Goal: Task Accomplishment & Management: Complete application form

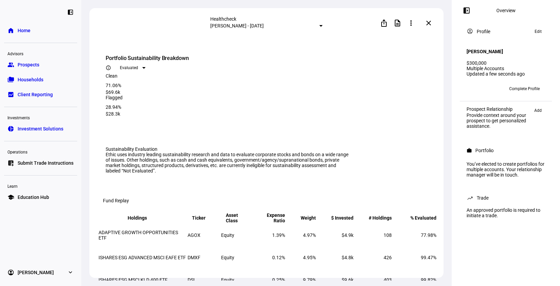
scroll to position [844, 0]
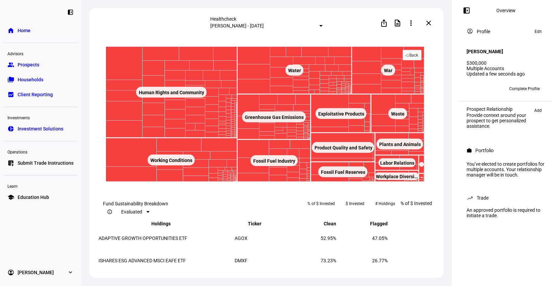
click at [28, 32] on span "Home" at bounding box center [24, 30] width 13 height 7
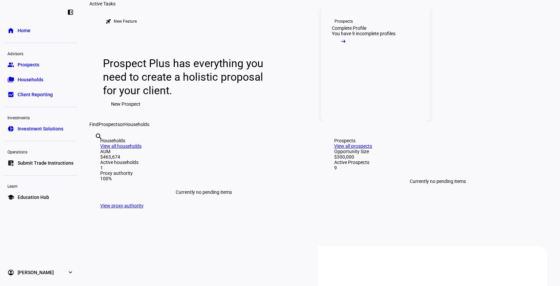
scroll to position [43, 0]
click at [361, 31] on div "Complete Profile" at bounding box center [349, 28] width 35 height 5
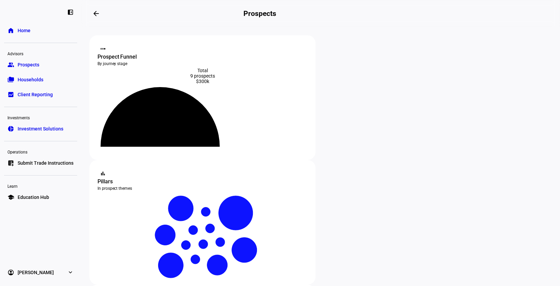
scroll to position [133, 0]
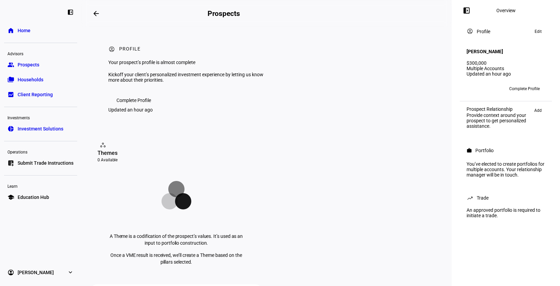
click at [543, 31] on span at bounding box center [538, 31] width 14 height 8
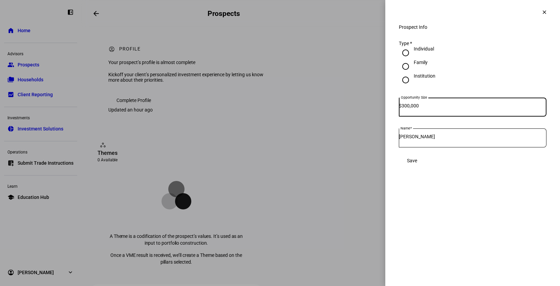
drag, startPoint x: 419, startPoint y: 112, endPoint x: 372, endPoint y: 107, distance: 47.3
click at [372, 107] on div "Prospect Info clear Prospect Info Type * Individual Family Institution Opportun…" at bounding box center [280, 143] width 560 height 286
click at [417, 163] on span "Save" at bounding box center [412, 160] width 10 height 5
click at [541, 13] on mat-icon "clear" at bounding box center [544, 12] width 6 height 6
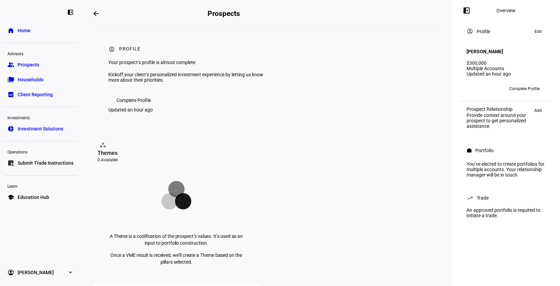
click at [524, 53] on div "[PERSON_NAME]" at bounding box center [506, 51] width 79 height 18
click at [539, 26] on div "account_circle Profile Edit" at bounding box center [506, 31] width 87 height 16
click at [540, 31] on span "Edit" at bounding box center [538, 31] width 7 height 8
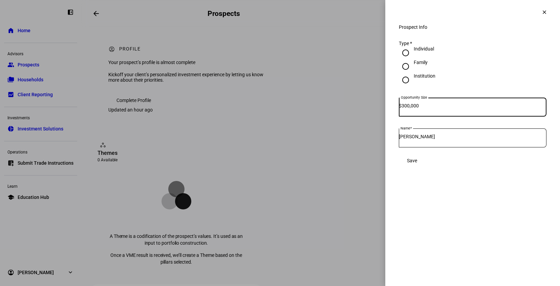
click at [463, 108] on input "300,000" at bounding box center [474, 105] width 145 height 5
type input "0"
click at [399, 154] on button "Save" at bounding box center [412, 161] width 26 height 14
click at [463, 196] on div "Prospect Info clear Prospect Info Type * Individual Family Institution Opportun…" at bounding box center [472, 143] width 175 height 286
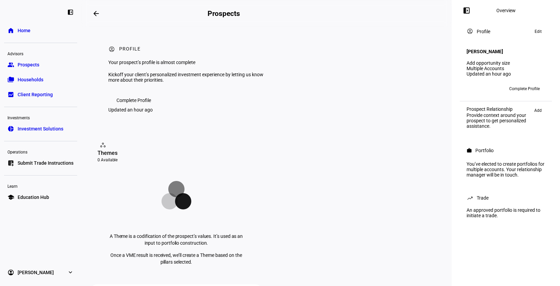
click at [101, 12] on span at bounding box center [96, 13] width 16 height 16
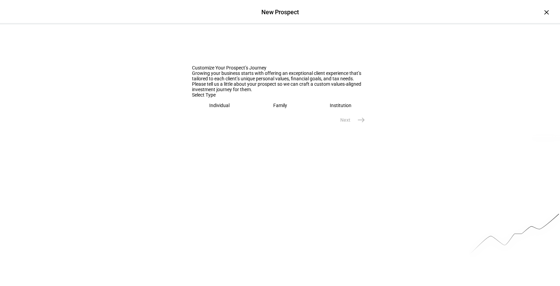
click at [210, 108] on div "Individual" at bounding box center [219, 105] width 20 height 5
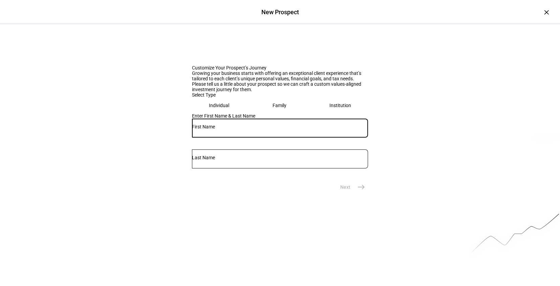
click at [237, 129] on input "text" at bounding box center [280, 126] width 176 height 5
type input "[PERSON_NAME]"
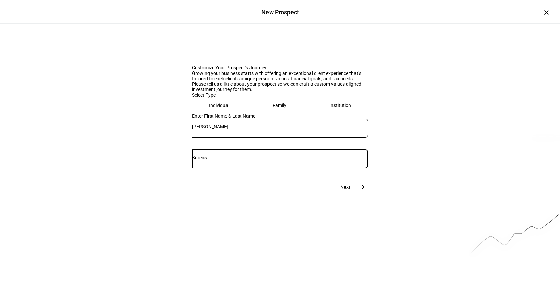
type input "Burens"
click at [365, 194] on eth-stepper-button "Next east" at bounding box center [350, 187] width 36 height 14
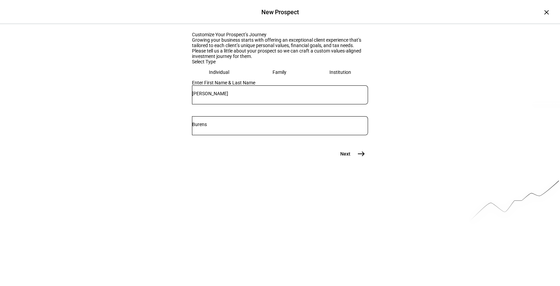
click at [347, 157] on span "Next" at bounding box center [345, 153] width 10 height 7
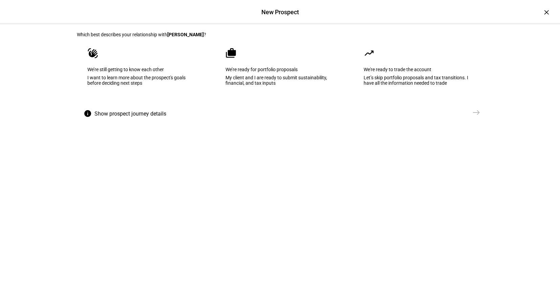
click at [296, 77] on eth-mega-radio-button "cases We’re ready for portfolio proposals My client and I are ready to submit s…" at bounding box center [280, 71] width 130 height 68
click at [470, 119] on span "east" at bounding box center [477, 113] width 14 height 14
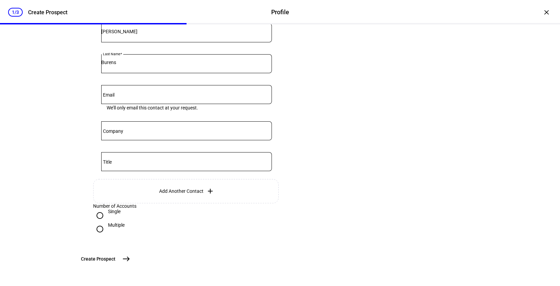
scroll to position [213, 0]
click at [111, 222] on div "Multiple" at bounding box center [116, 224] width 17 height 5
click at [107, 222] on input "Multiple" at bounding box center [100, 229] width 14 height 14
radio input "true"
click at [115, 258] on span "Create Prospect" at bounding box center [98, 258] width 35 height 7
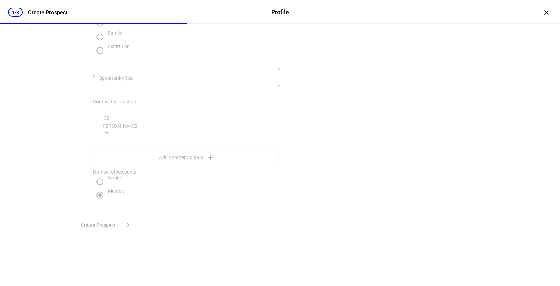
scroll to position [0, 0]
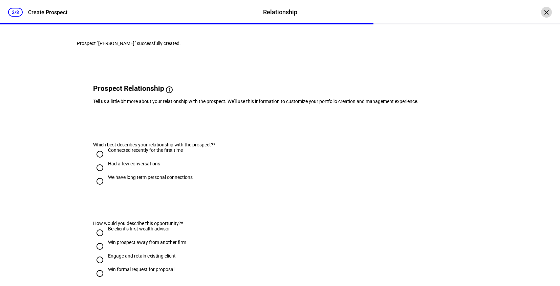
click at [543, 13] on div "×" at bounding box center [546, 12] width 11 height 11
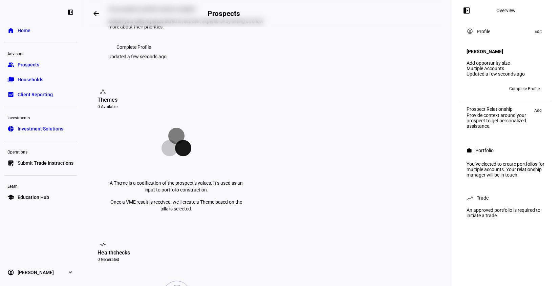
scroll to position [54, 0]
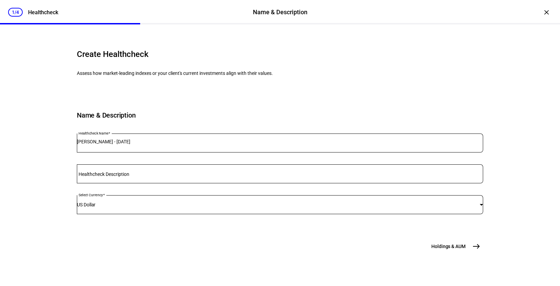
scroll to position [51, 0]
click at [127, 171] on mat-label "Healthcheck Description" at bounding box center [104, 173] width 51 height 5
click at [127, 170] on input "Healthcheck Description" at bounding box center [280, 172] width 406 height 5
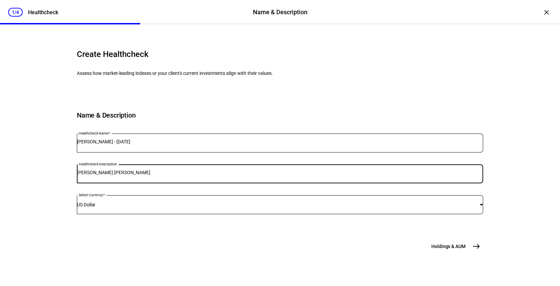
type input "[PERSON_NAME] [PERSON_NAME]"
click at [444, 250] on span "Holdings & AUM" at bounding box center [448, 246] width 34 height 7
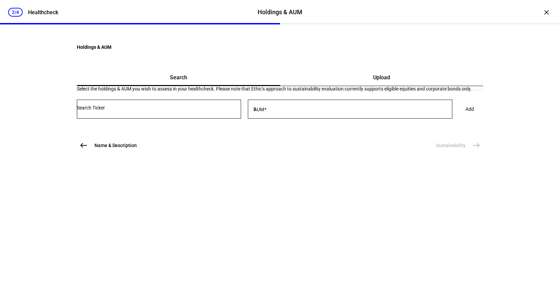
scroll to position [0, 0]
click at [323, 86] on div "Upload" at bounding box center [381, 77] width 203 height 16
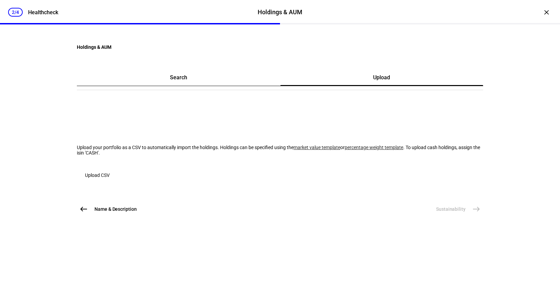
click at [110, 182] on span "Upload CSV" at bounding box center [97, 175] width 25 height 14
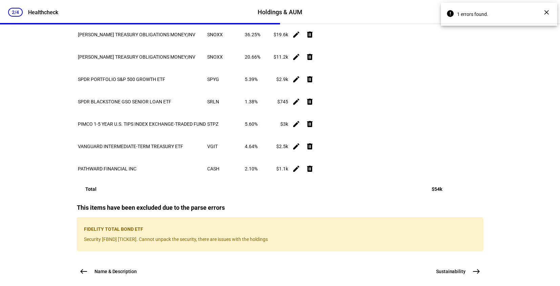
scroll to position [469, 0]
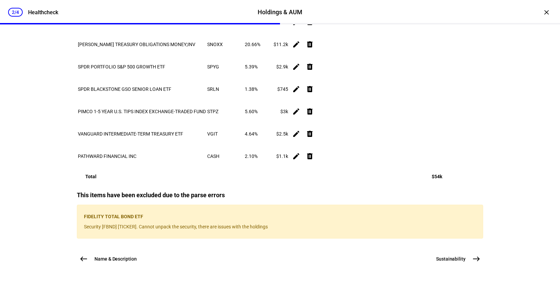
click at [466, 263] on button "Sustainability east" at bounding box center [457, 259] width 51 height 14
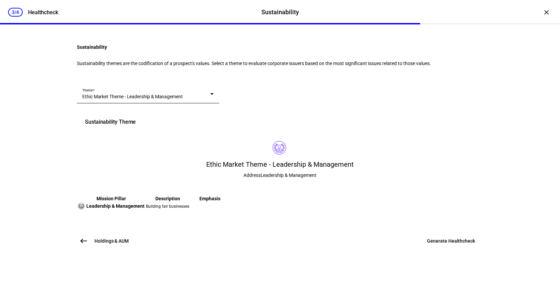
scroll to position [103, 0]
click at [200, 93] on div "Ethic Market Theme - Leadership & Management" at bounding box center [146, 96] width 128 height 7
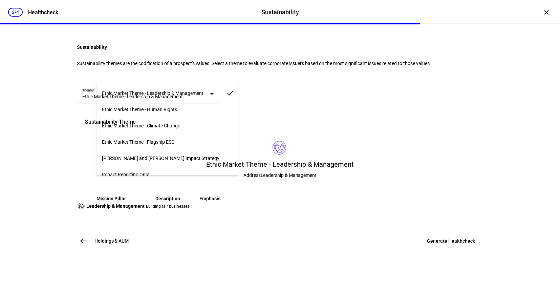
click at [193, 145] on mat-option "Ethic Market Theme - Flagship ESG" at bounding box center [168, 142] width 142 height 16
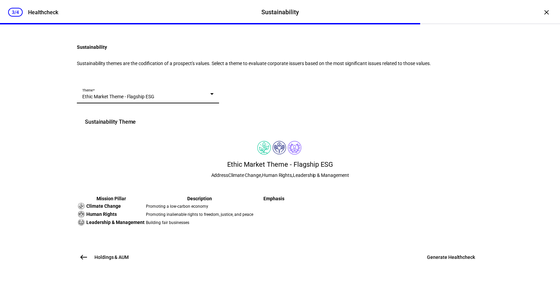
scroll to position [134, 0]
click at [439, 260] on span "Generate Healthcheck" at bounding box center [451, 257] width 48 height 7
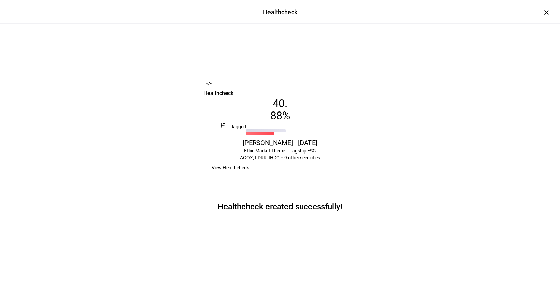
click at [249, 174] on span "View Healthcheck" at bounding box center [230, 168] width 37 height 14
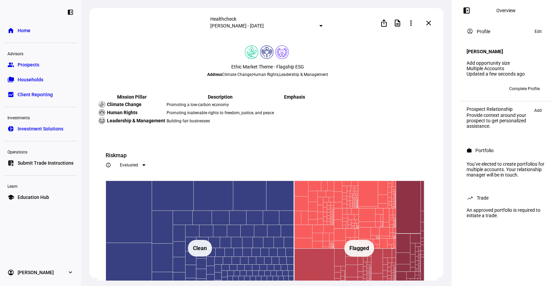
scroll to position [657, 0]
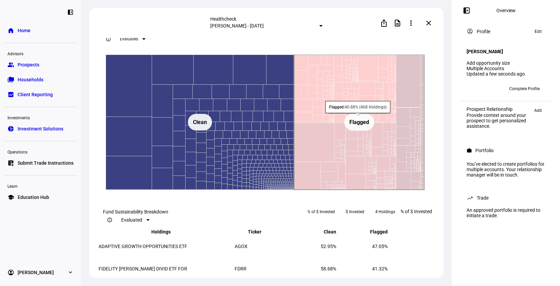
click at [359, 172] on rect at bounding box center [359, 122] width 130 height 135
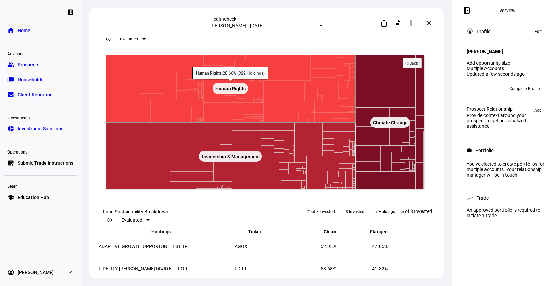
click at [284, 123] on rect at bounding box center [231, 89] width 250 height 68
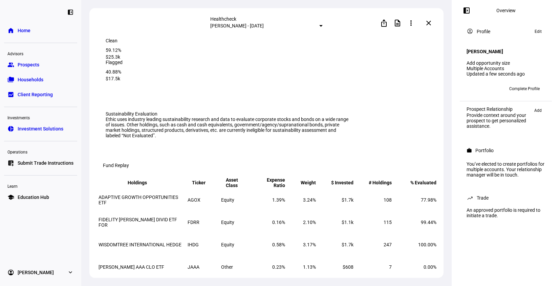
scroll to position [0, 0]
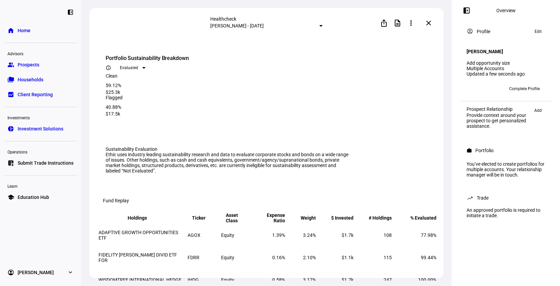
click at [431, 26] on span at bounding box center [429, 23] width 16 height 16
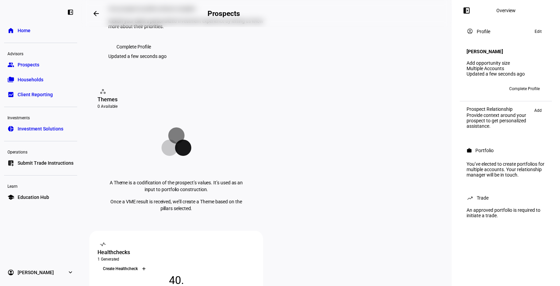
click at [146, 266] on icon at bounding box center [144, 268] width 4 height 4
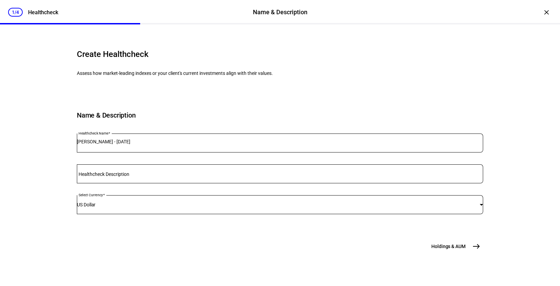
click at [168, 175] on input "Healthcheck Description" at bounding box center [280, 172] width 406 height 5
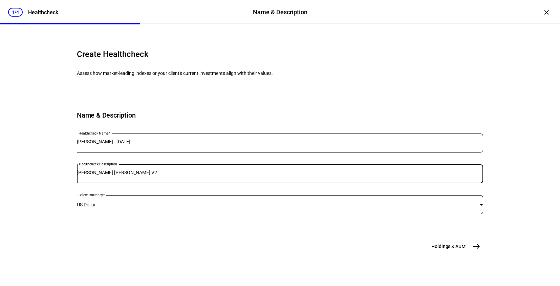
scroll to position [51, 0]
type input "[PERSON_NAME] [PERSON_NAME] V2"
click at [456, 250] on span "Holdings & AUM" at bounding box center [448, 246] width 34 height 7
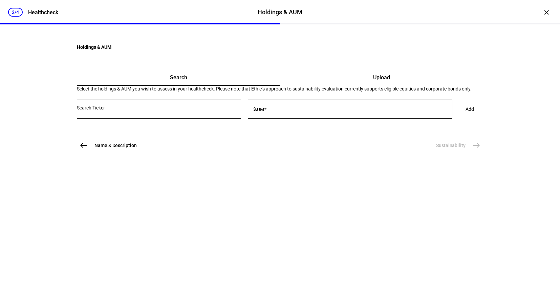
click at [326, 86] on div "Upload" at bounding box center [381, 77] width 203 height 16
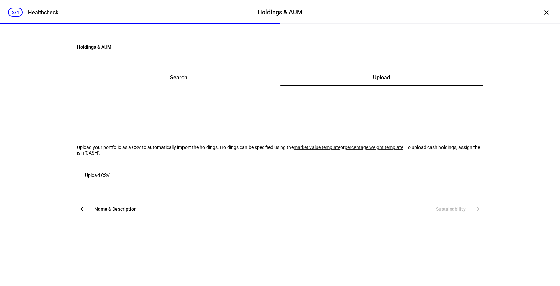
click at [110, 182] on span "Upload CSV" at bounding box center [97, 175] width 25 height 14
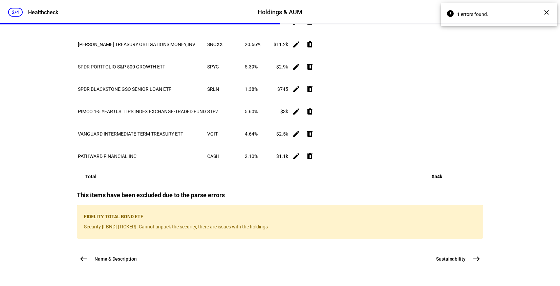
scroll to position [469, 0]
click at [470, 260] on span "east" at bounding box center [477, 259] width 14 height 14
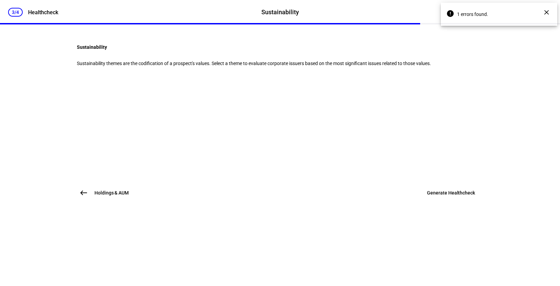
scroll to position [0, 0]
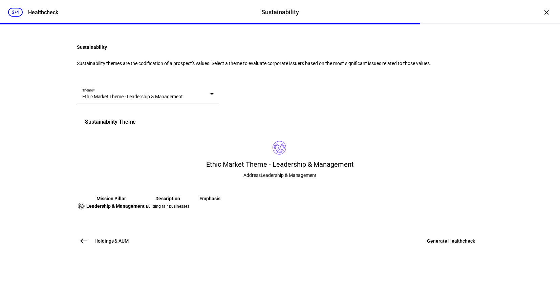
click at [133, 103] on div "Theme Ethic Market Theme - Leadership & Management" at bounding box center [147, 93] width 131 height 19
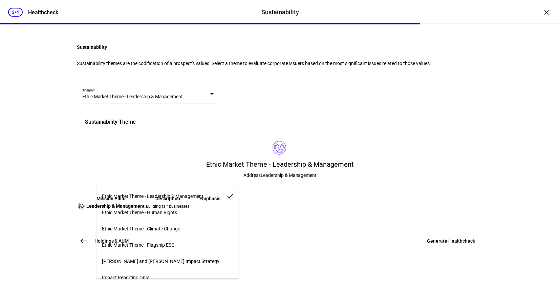
click at [141, 210] on span "Ethic Market Theme - Human Rights" at bounding box center [139, 212] width 75 height 5
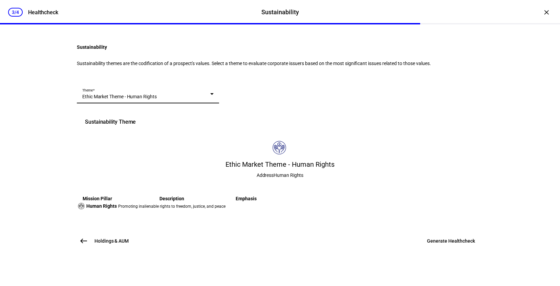
scroll to position [103, 0]
click at [459, 244] on span "Generate Healthcheck" at bounding box center [451, 240] width 48 height 7
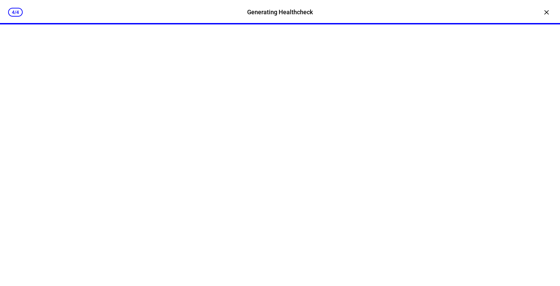
scroll to position [0, 0]
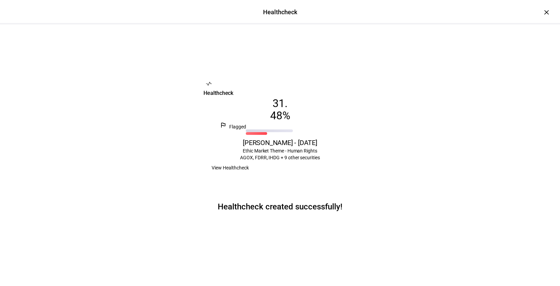
click at [249, 174] on span "View Healthcheck" at bounding box center [230, 168] width 37 height 14
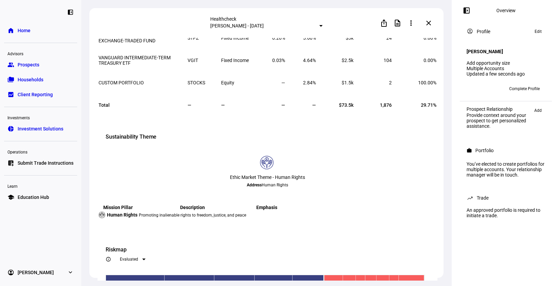
scroll to position [649, 0]
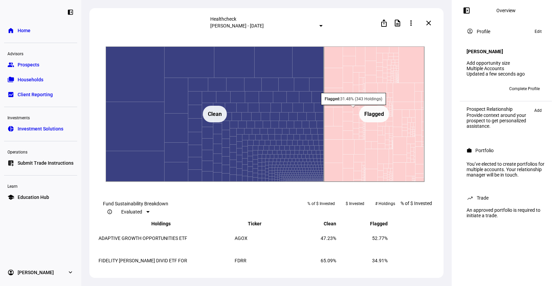
click at [363, 122] on rect at bounding box center [374, 114] width 30 height 17
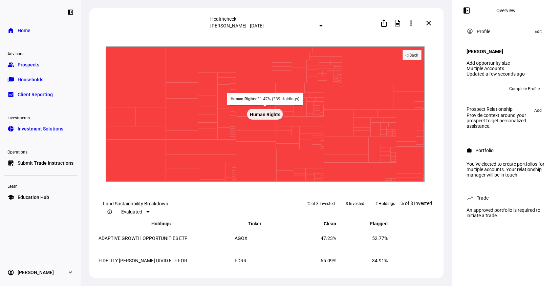
click at [286, 175] on rect at bounding box center [265, 113] width 319 height 135
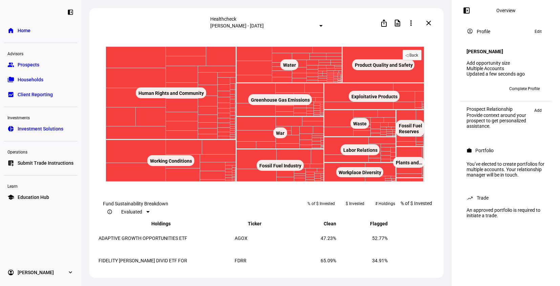
click at [427, 23] on mat-icon "close" at bounding box center [429, 23] width 8 height 8
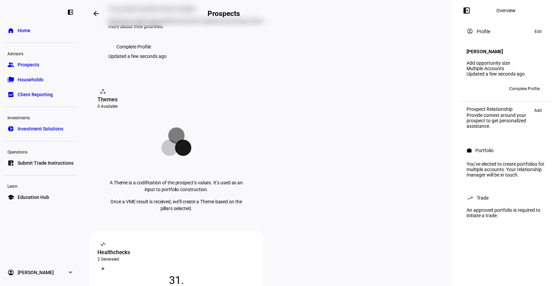
click at [138, 266] on div "Create Healthcheck" at bounding box center [118, 268] width 41 height 5
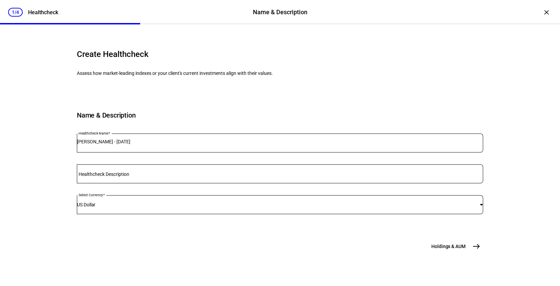
scroll to position [51, 0]
click at [201, 171] on div at bounding box center [280, 173] width 406 height 19
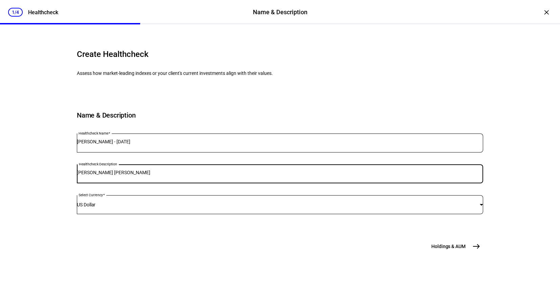
type input "[PERSON_NAME] [PERSON_NAME]"
click at [451, 250] on span "Holdings & AUM" at bounding box center [448, 246] width 34 height 7
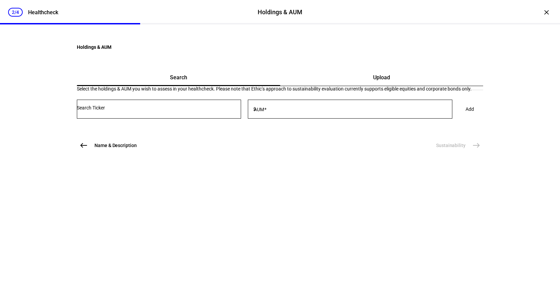
scroll to position [0, 0]
click at [96, 149] on span "Name & Description" at bounding box center [115, 145] width 42 height 7
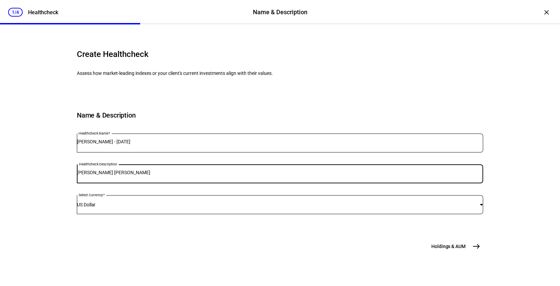
click at [131, 175] on input "[PERSON_NAME] [PERSON_NAME]" at bounding box center [280, 172] width 406 height 5
type input "[PERSON_NAME] Rollover IRA"
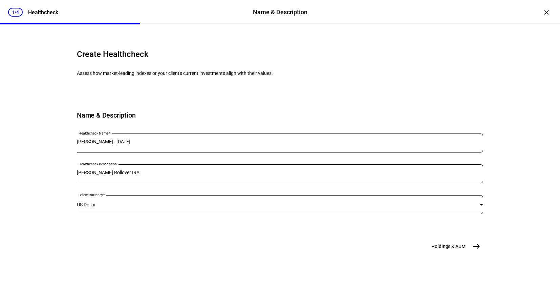
click at [431, 250] on span "Holdings & AUM" at bounding box center [448, 246] width 34 height 7
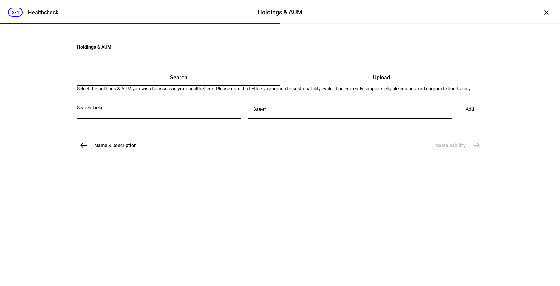
click at [341, 86] on div "Upload" at bounding box center [381, 77] width 203 height 16
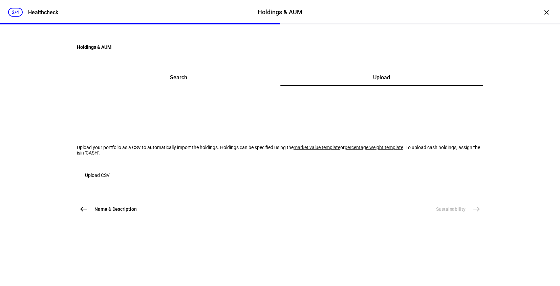
click at [110, 182] on span "Upload CSV" at bounding box center [97, 175] width 25 height 14
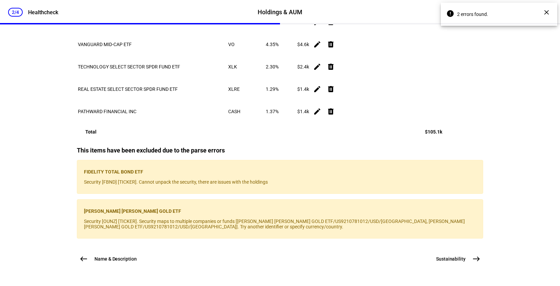
scroll to position [1236, 0]
click at [463, 255] on span "Sustainability" at bounding box center [450, 258] width 29 height 7
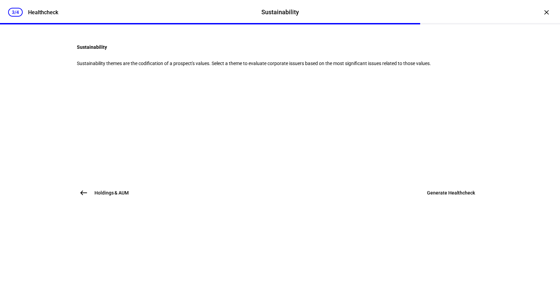
scroll to position [0, 0]
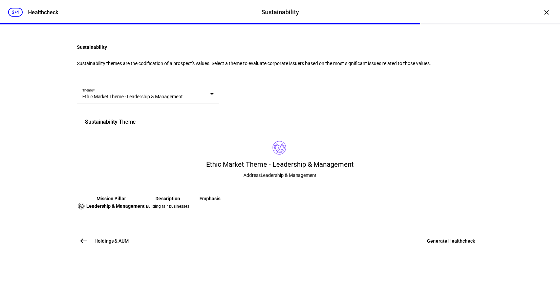
click at [209, 100] on div "Ethic Market Theme - Leadership & Management" at bounding box center [146, 96] width 128 height 7
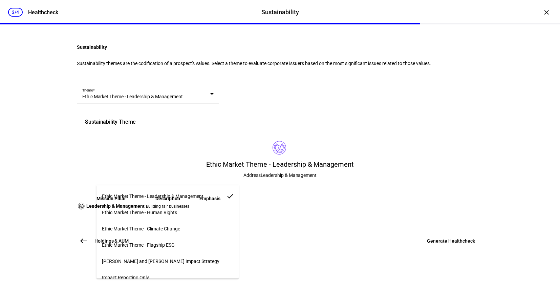
click at [179, 243] on mat-option "Ethic Market Theme - Flagship ESG" at bounding box center [168, 245] width 142 height 16
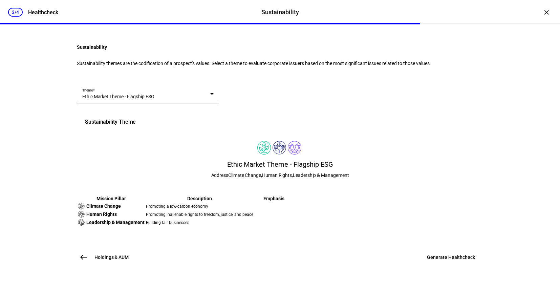
scroll to position [134, 0]
click at [448, 264] on span at bounding box center [451, 257] width 64 height 16
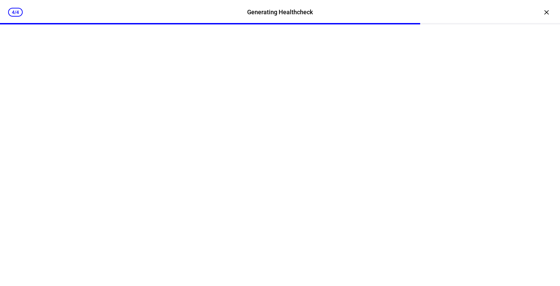
scroll to position [0, 0]
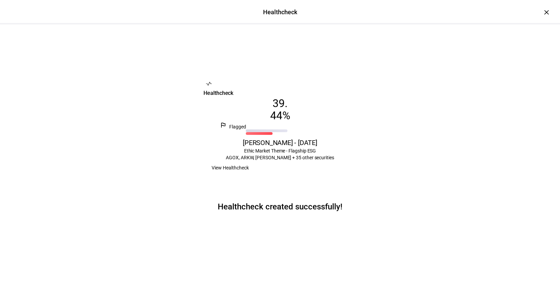
click at [249, 174] on span "View Healthcheck" at bounding box center [230, 168] width 37 height 14
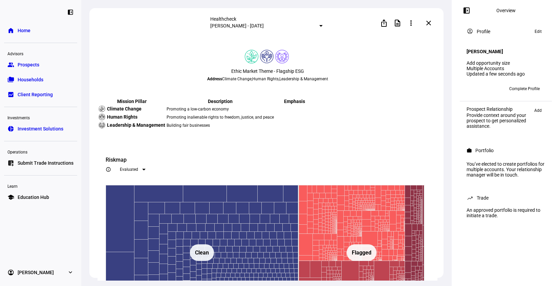
scroll to position [1415, 0]
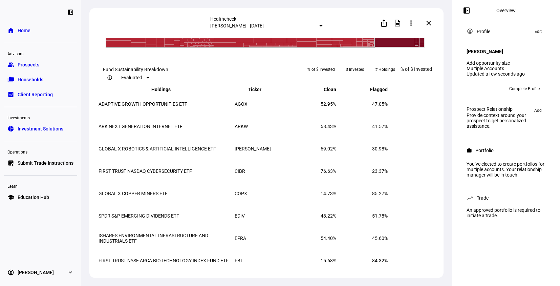
scroll to position [1277, 0]
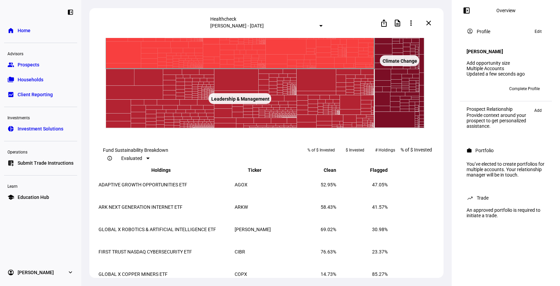
click at [308, 69] on rect at bounding box center [240, 31] width 269 height 76
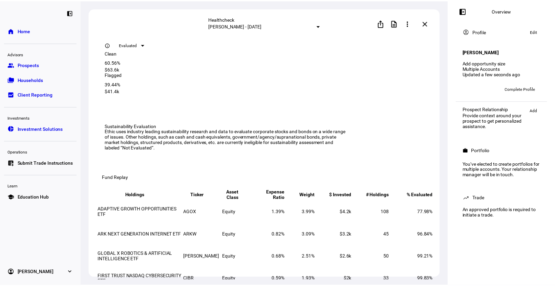
scroll to position [0, 0]
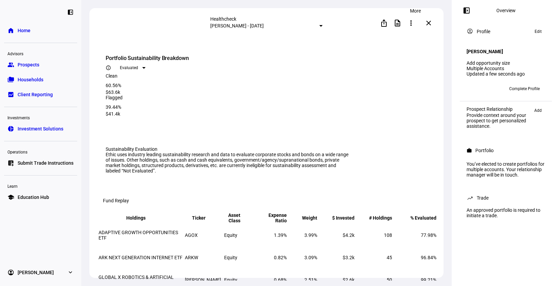
click at [414, 22] on mat-icon "more_vert" at bounding box center [411, 23] width 8 height 8
click at [401, 21] on div at bounding box center [280, 143] width 560 height 286
click at [400, 23] on mat-icon "description" at bounding box center [397, 23] width 8 height 8
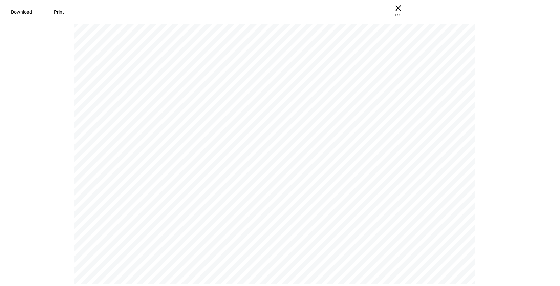
scroll to position [3961, 0]
click at [406, 11] on span "× ESC" at bounding box center [396, 11] width 22 height 22
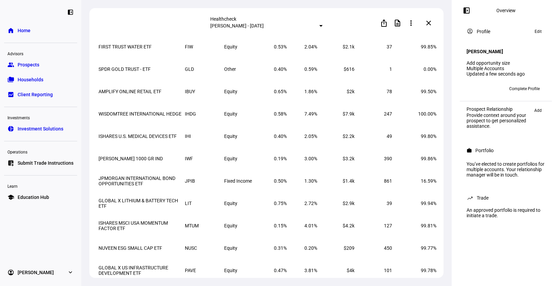
scroll to position [0, 0]
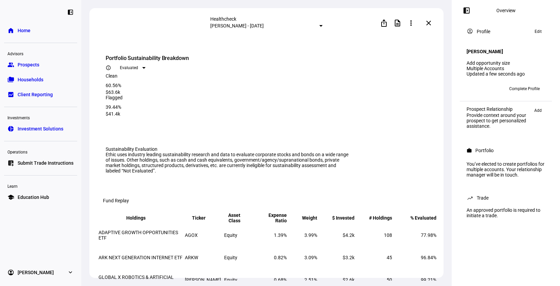
click at [138, 65] on span "Evaluated" at bounding box center [129, 67] width 18 height 5
click at [318, 84] on div at bounding box center [280, 143] width 560 height 286
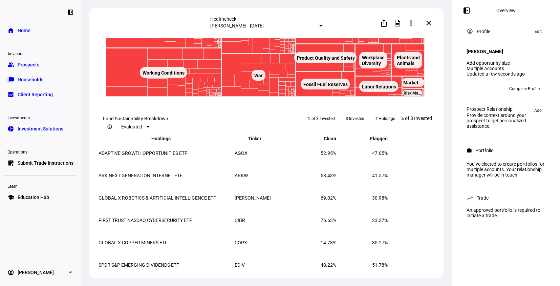
scroll to position [1309, 0]
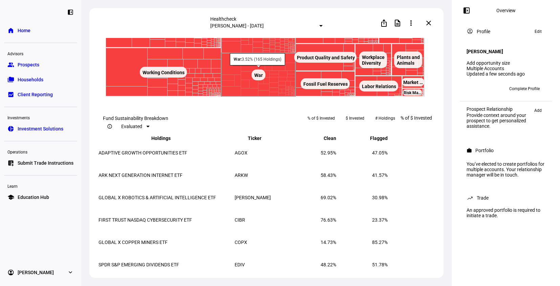
click at [266, 97] on rect at bounding box center [258, 74] width 74 height 43
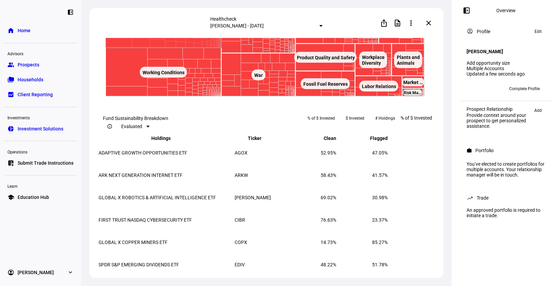
click at [169, 48] on rect at bounding box center [164, 4] width 116 height 87
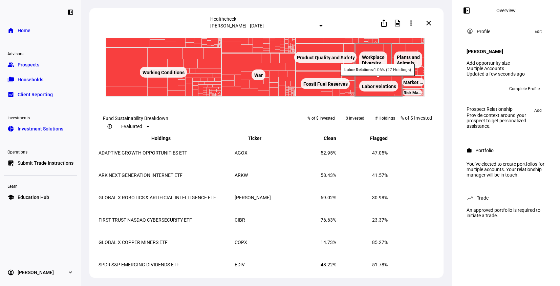
click at [376, 91] on rect at bounding box center [378, 86] width 39 height 11
